Goal: Transaction & Acquisition: Purchase product/service

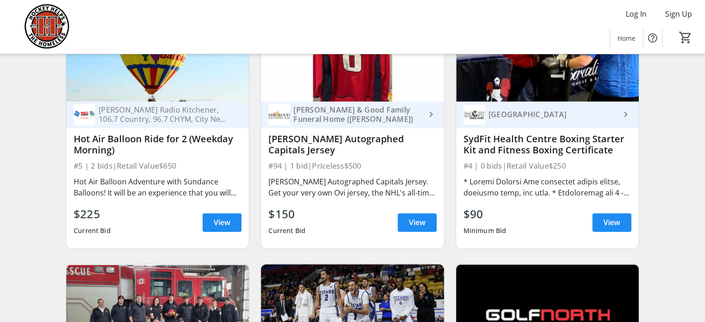
scroll to position [1252, 0]
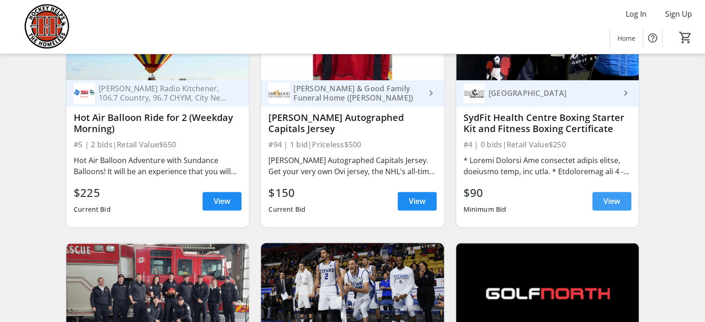
click at [604, 207] on span "View" at bounding box center [612, 201] width 17 height 11
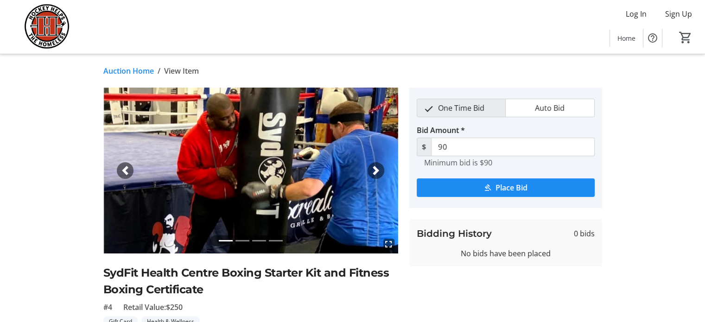
click at [49, 25] on img at bounding box center [47, 27] width 83 height 46
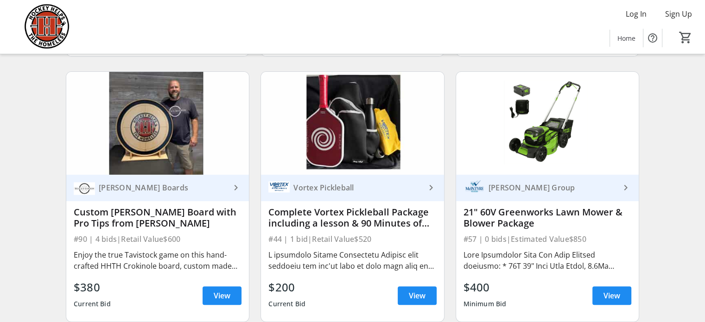
scroll to position [395, 0]
